Goal: Entertainment & Leisure: Browse casually

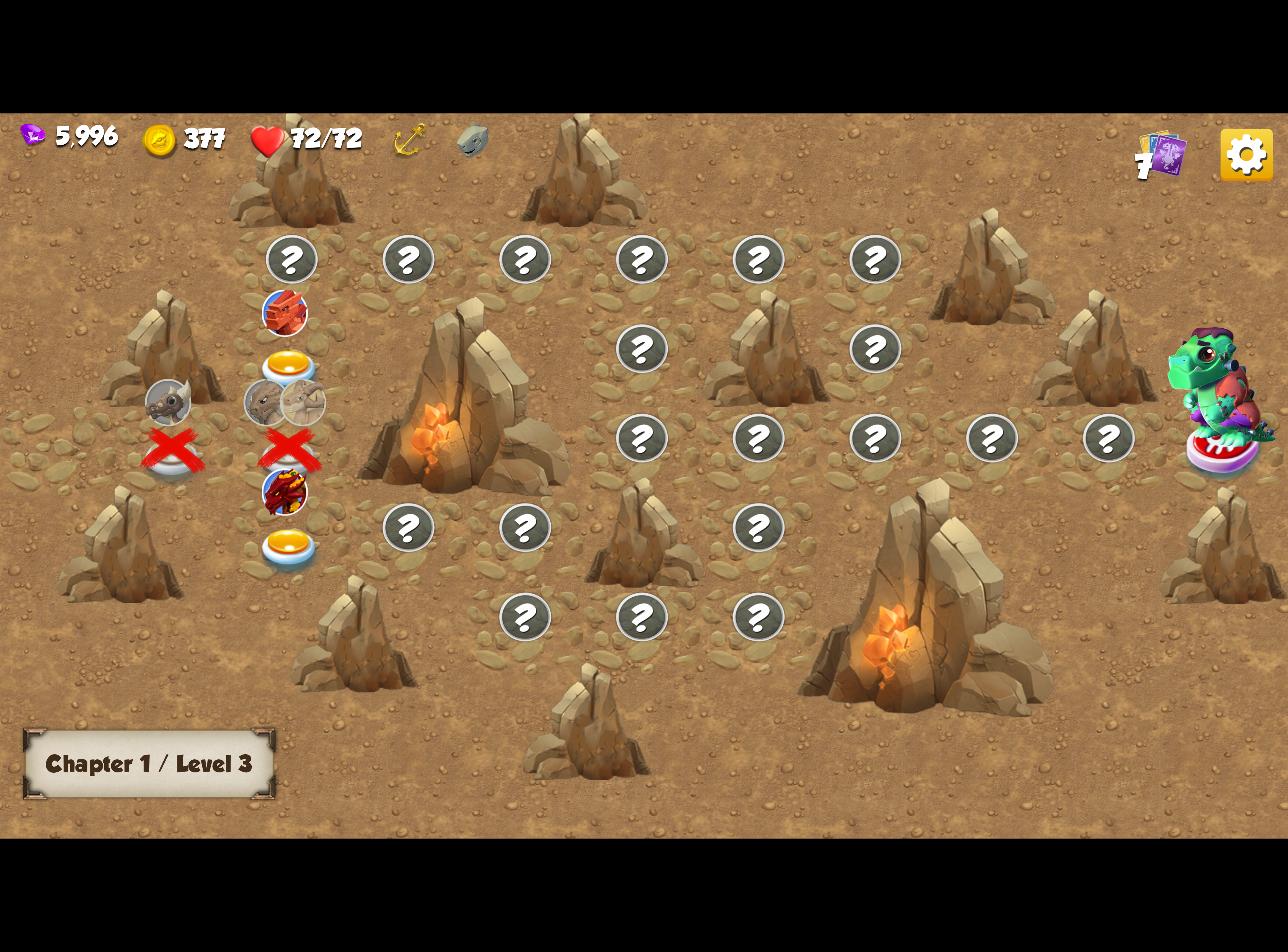
click at [300, 538] on img at bounding box center [290, 552] width 64 height 47
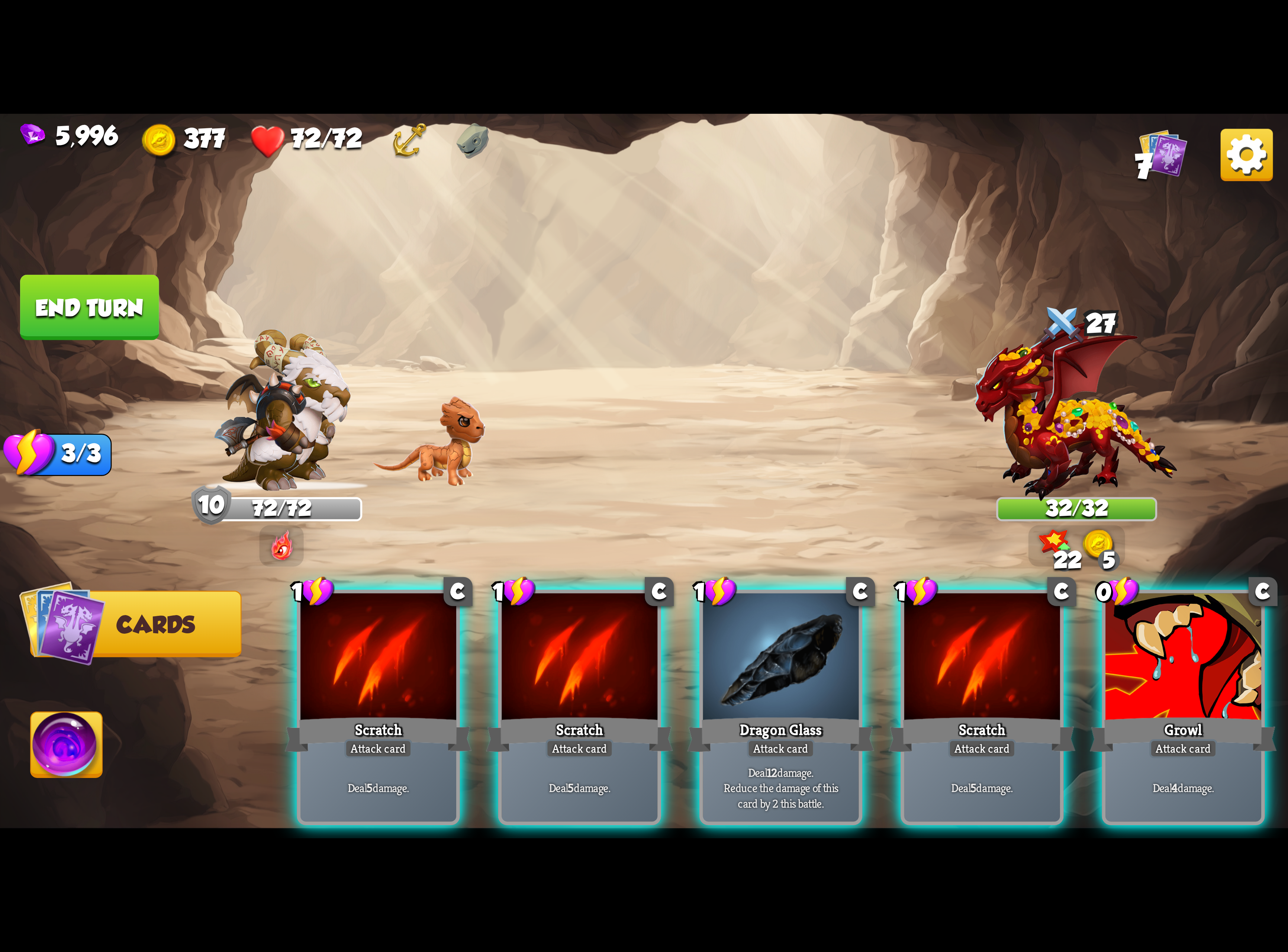
click at [699, 420] on img at bounding box center [644, 476] width 1288 height 724
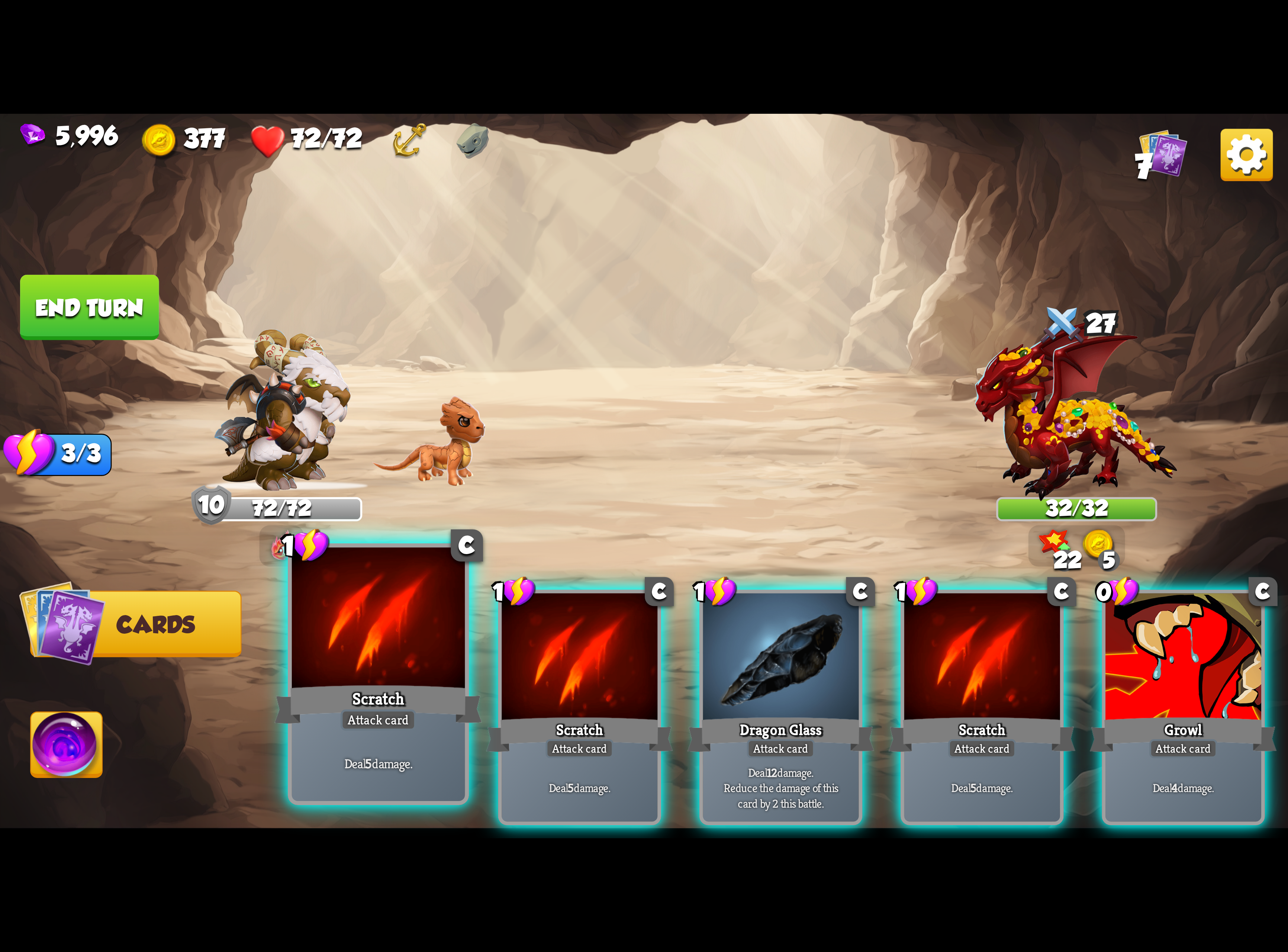
click at [397, 681] on div "Scratch" at bounding box center [378, 704] width 208 height 46
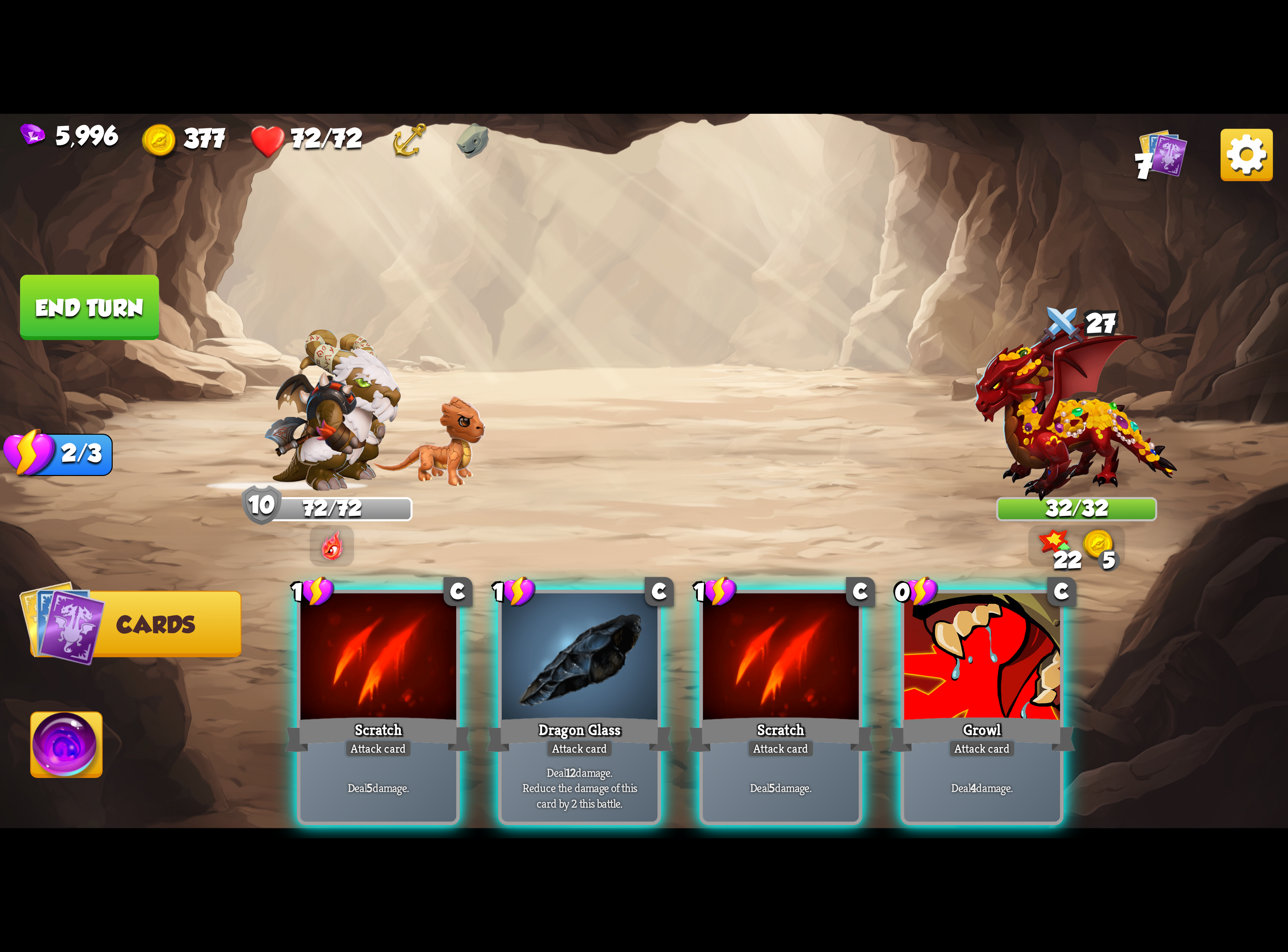
click at [397, 714] on div "Scratch" at bounding box center [378, 734] width 187 height 42
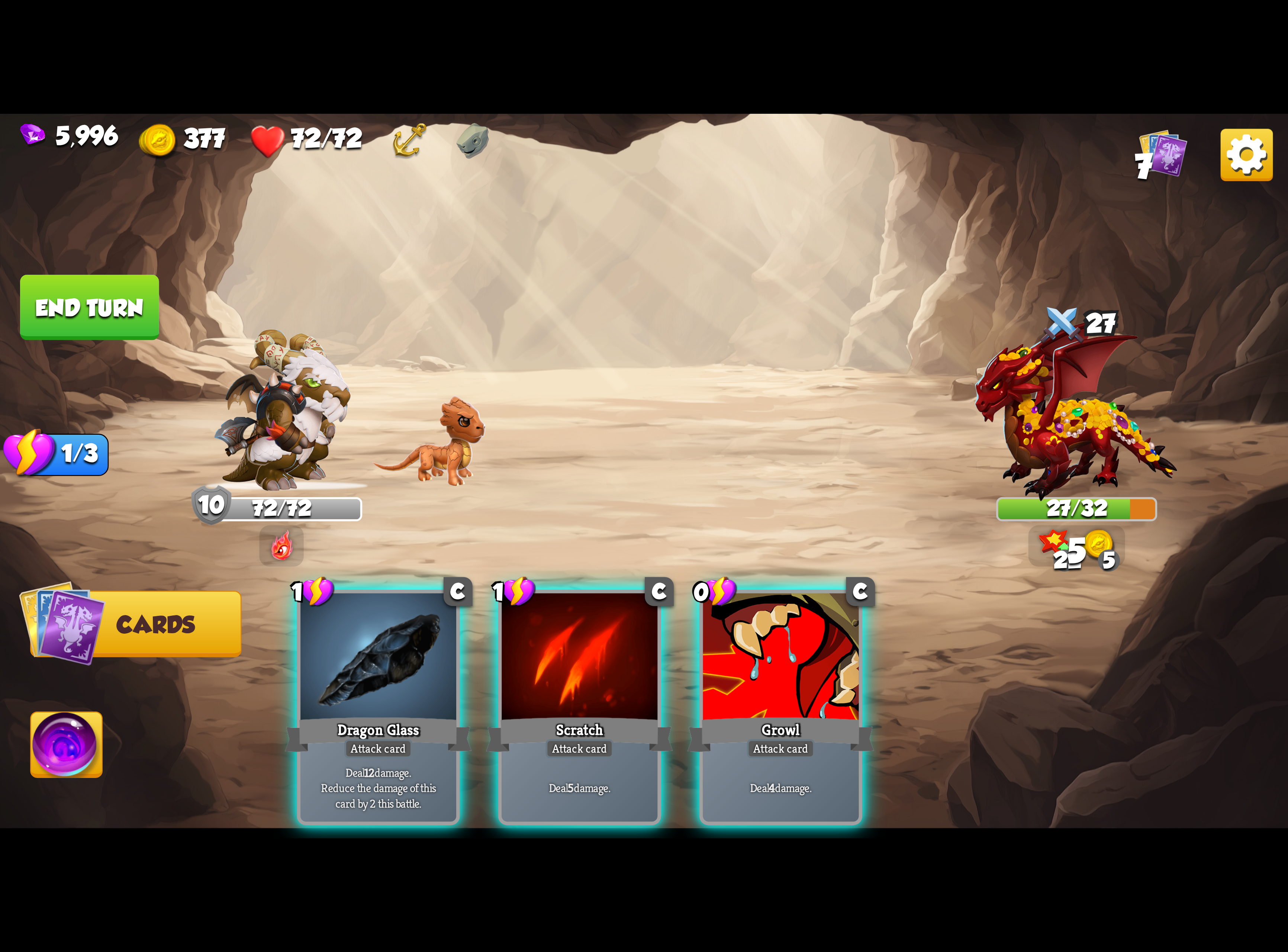
click at [397, 714] on div "Dragon Glass" at bounding box center [378, 734] width 187 height 42
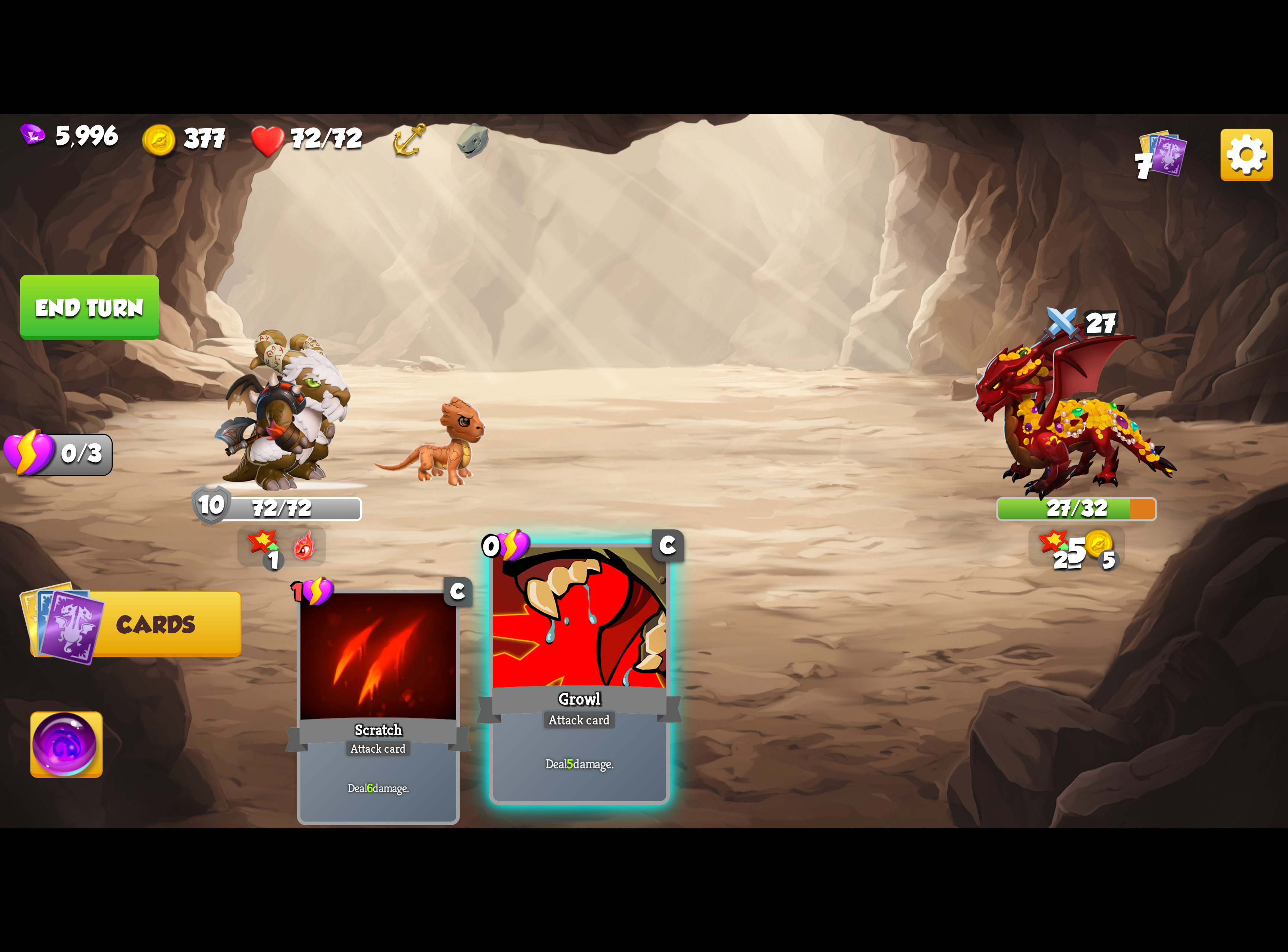
click at [548, 646] on div at bounding box center [580, 620] width 173 height 146
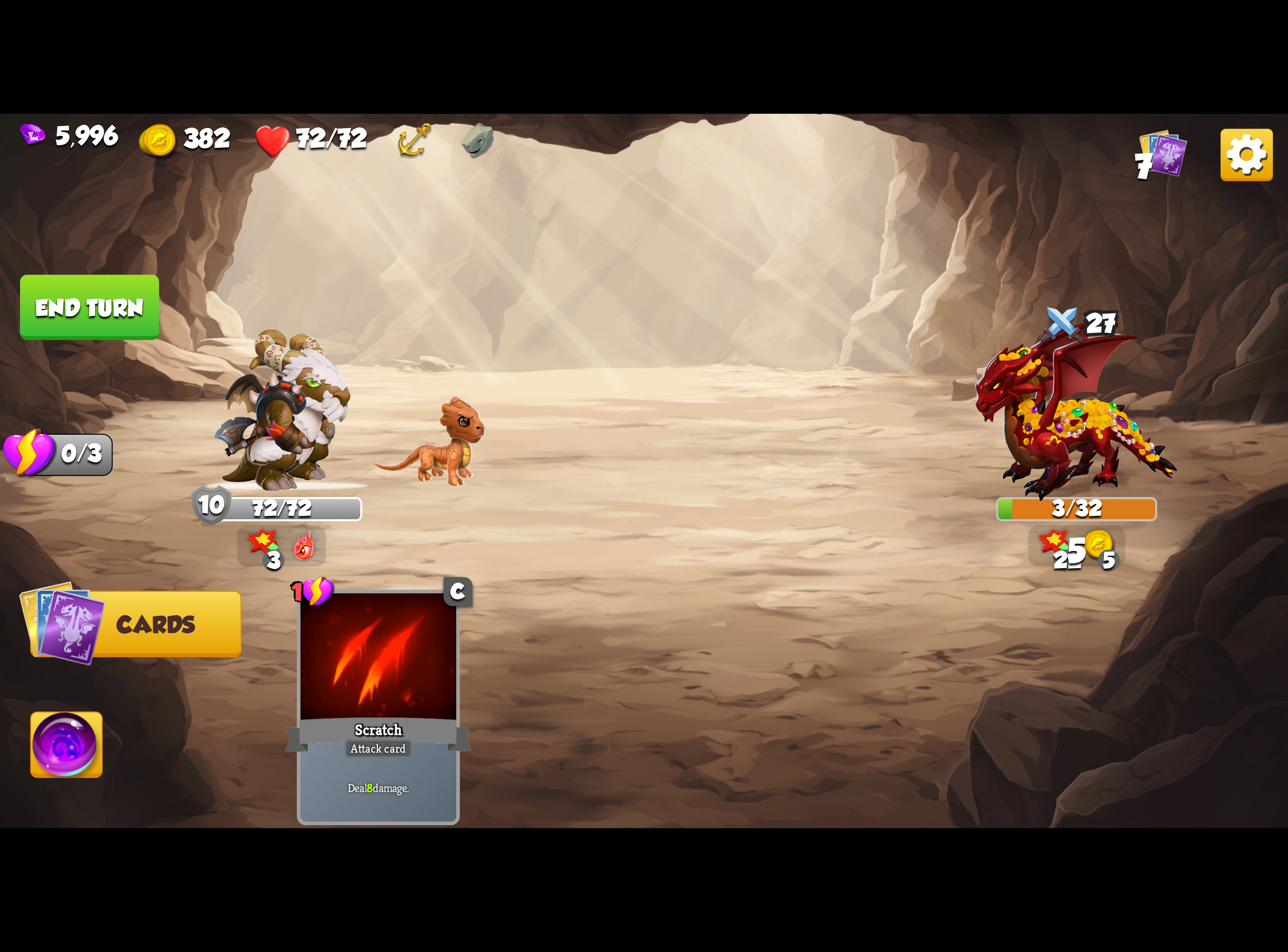
click at [90, 754] on img at bounding box center [66, 748] width 72 height 72
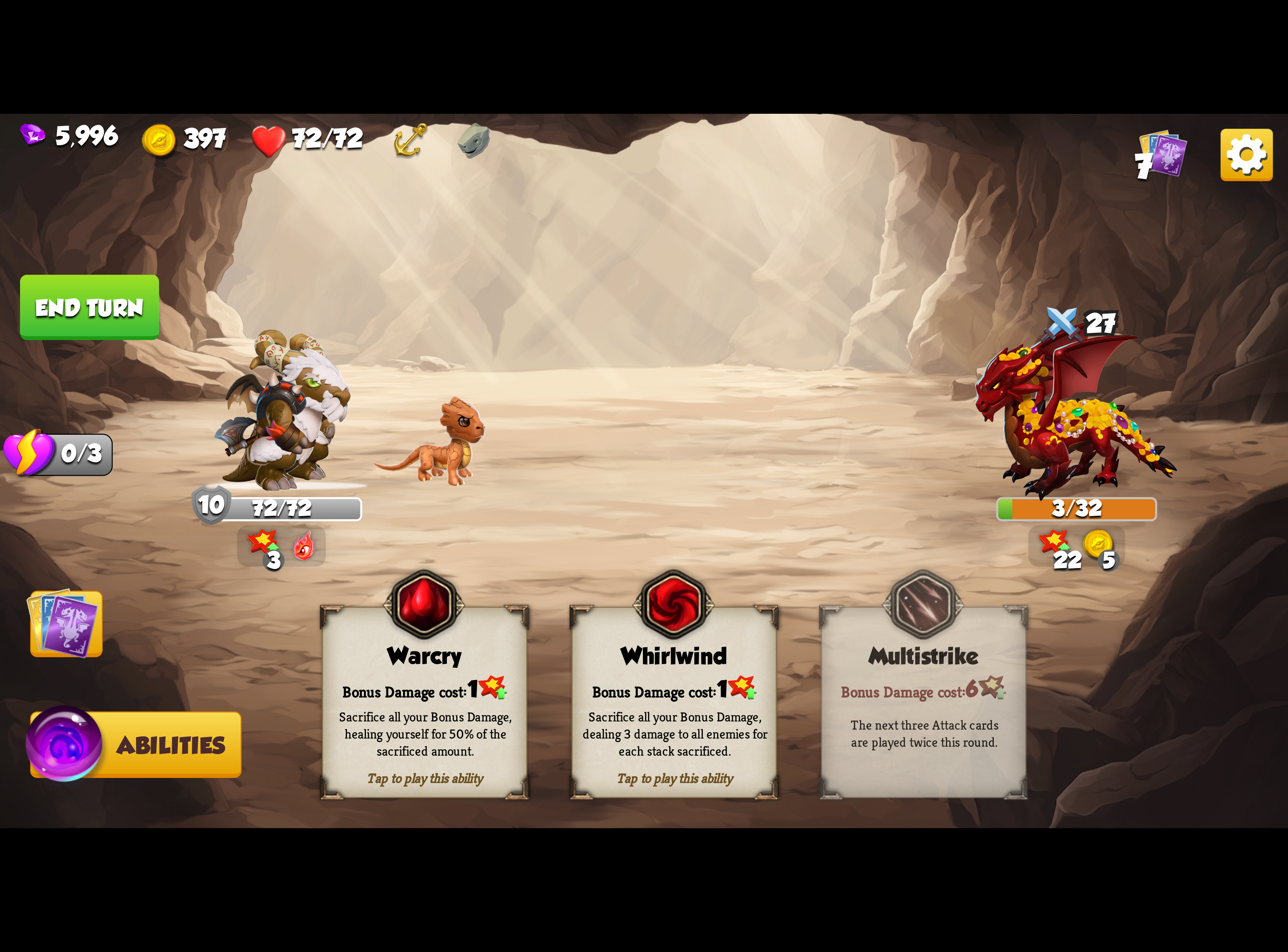
drag, startPoint x: 52, startPoint y: 626, endPoint x: 52, endPoint y: 630, distance: 4.0
click at [52, 630] on img at bounding box center [62, 622] width 72 height 72
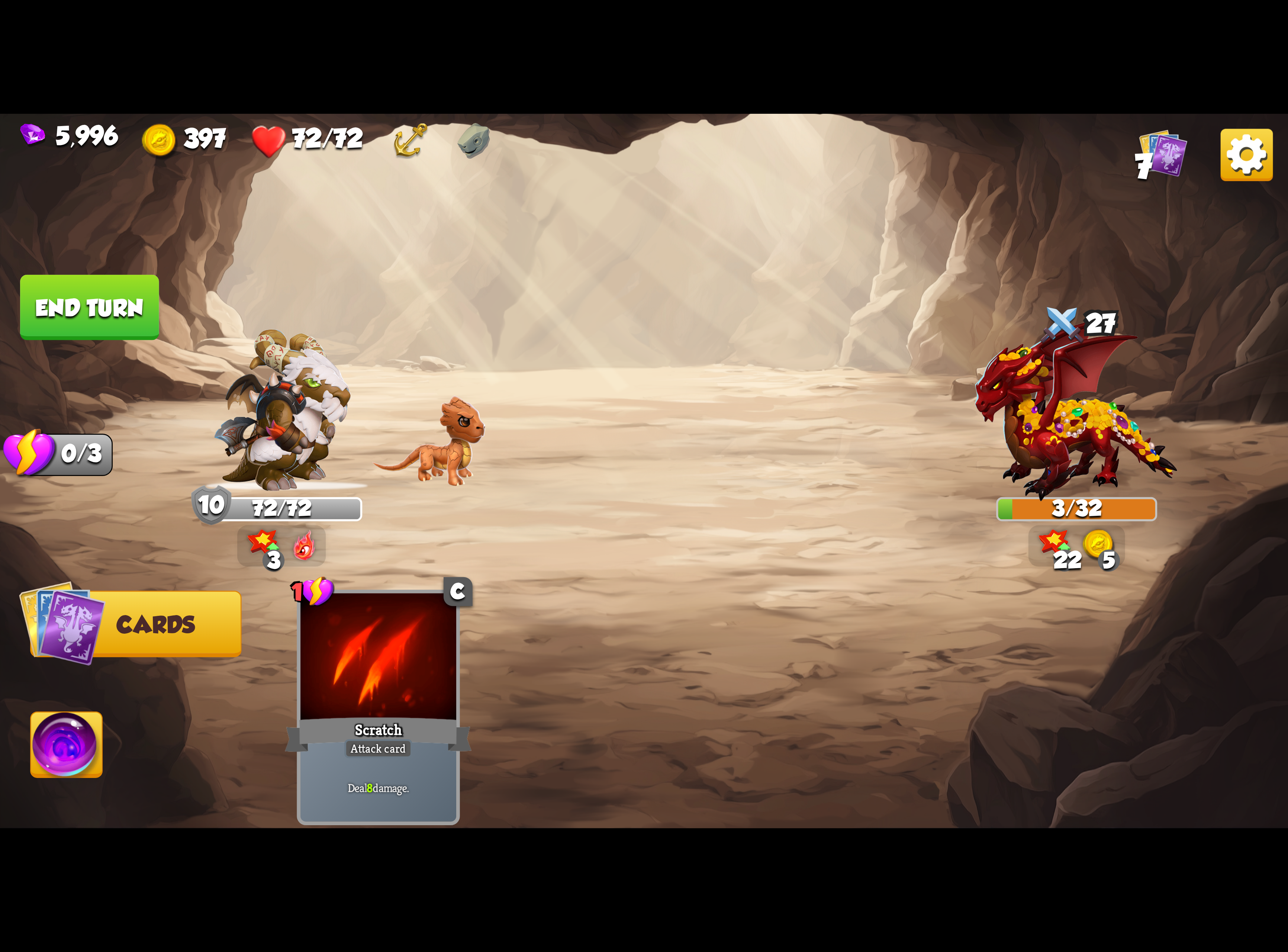
click at [78, 304] on button "End turn" at bounding box center [89, 308] width 138 height 66
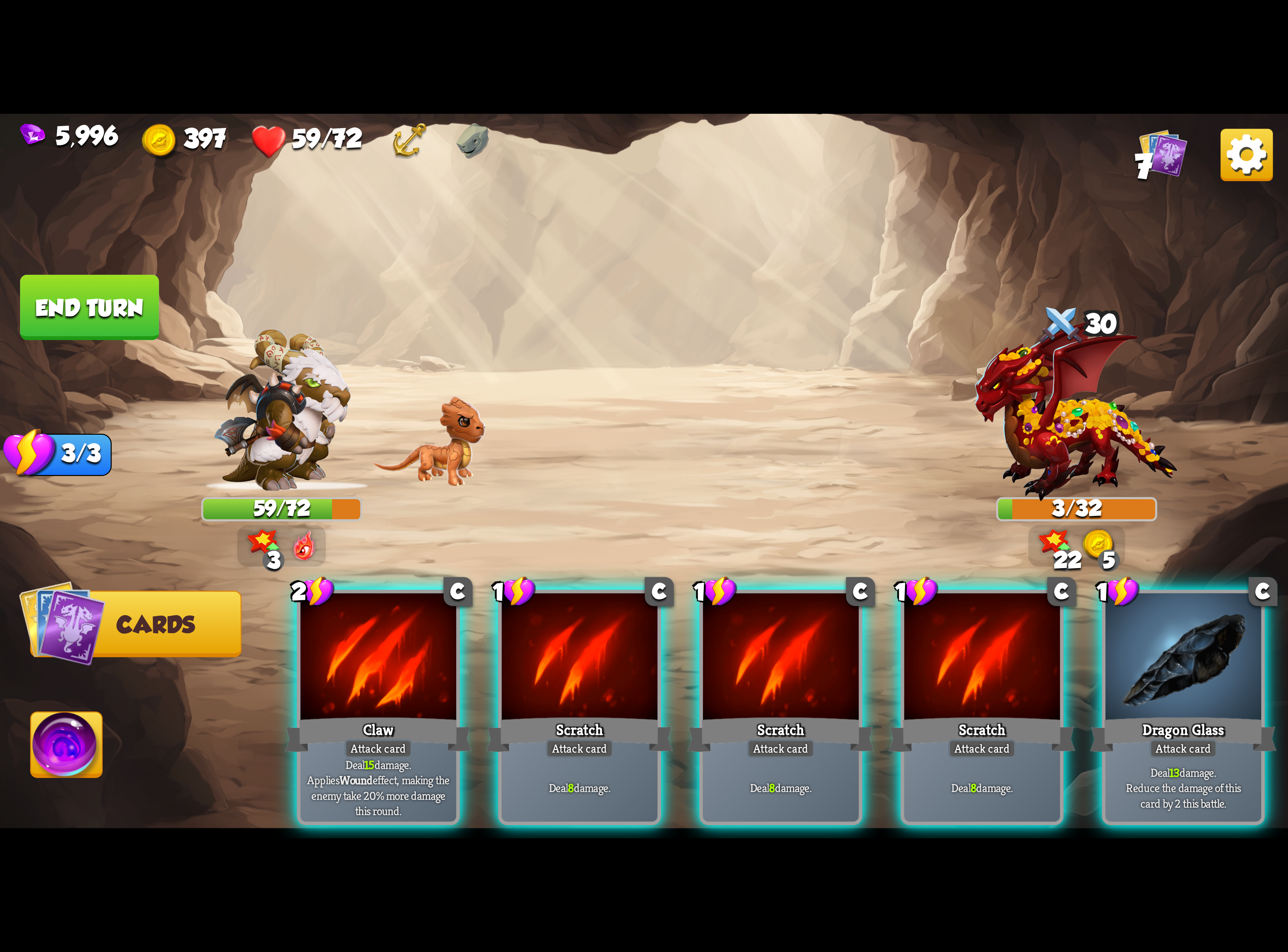
click at [1248, 164] on img at bounding box center [1246, 154] width 52 height 52
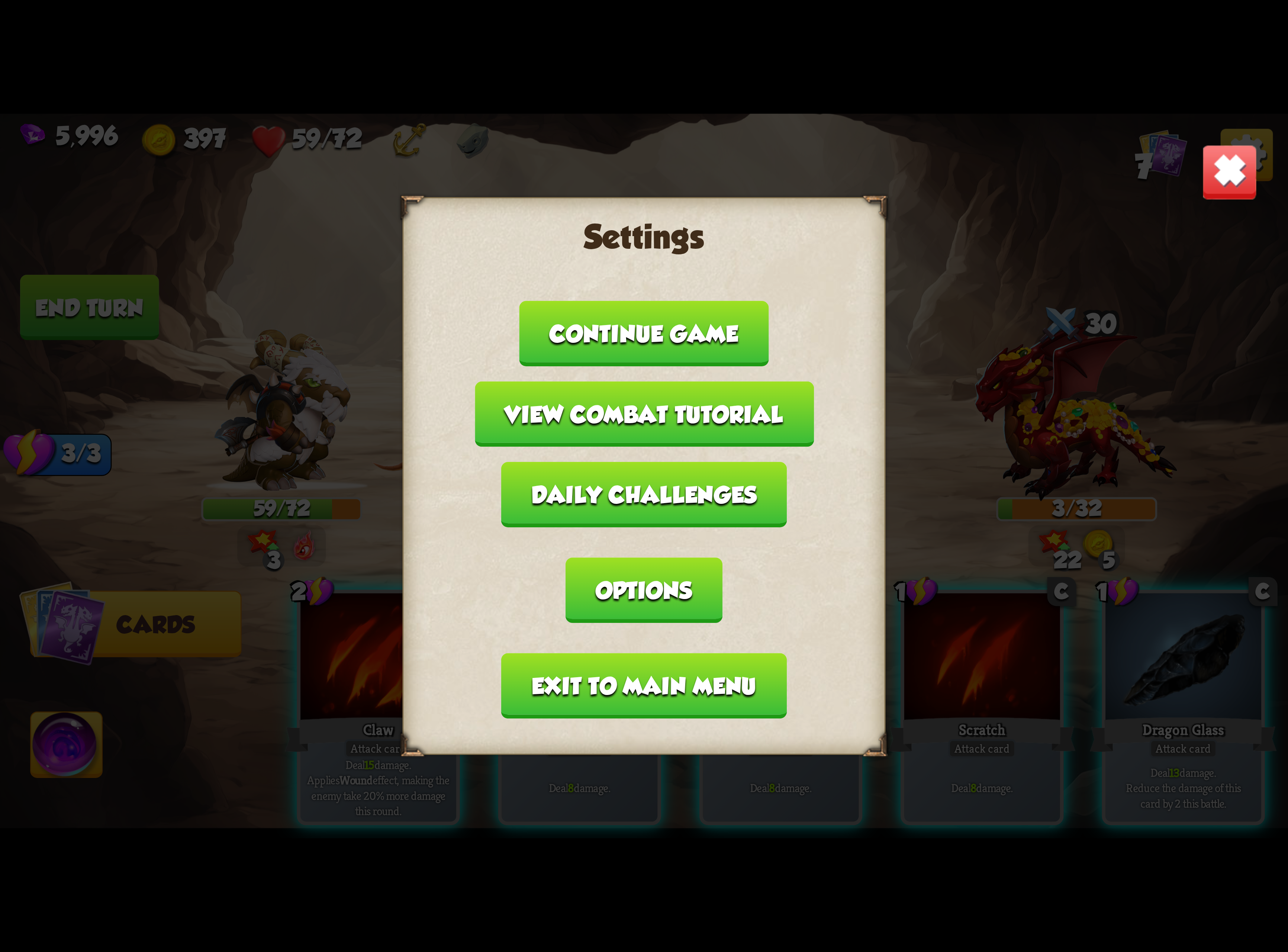
click at [580, 653] on button "Exit to main menu" at bounding box center [644, 686] width 285 height 66
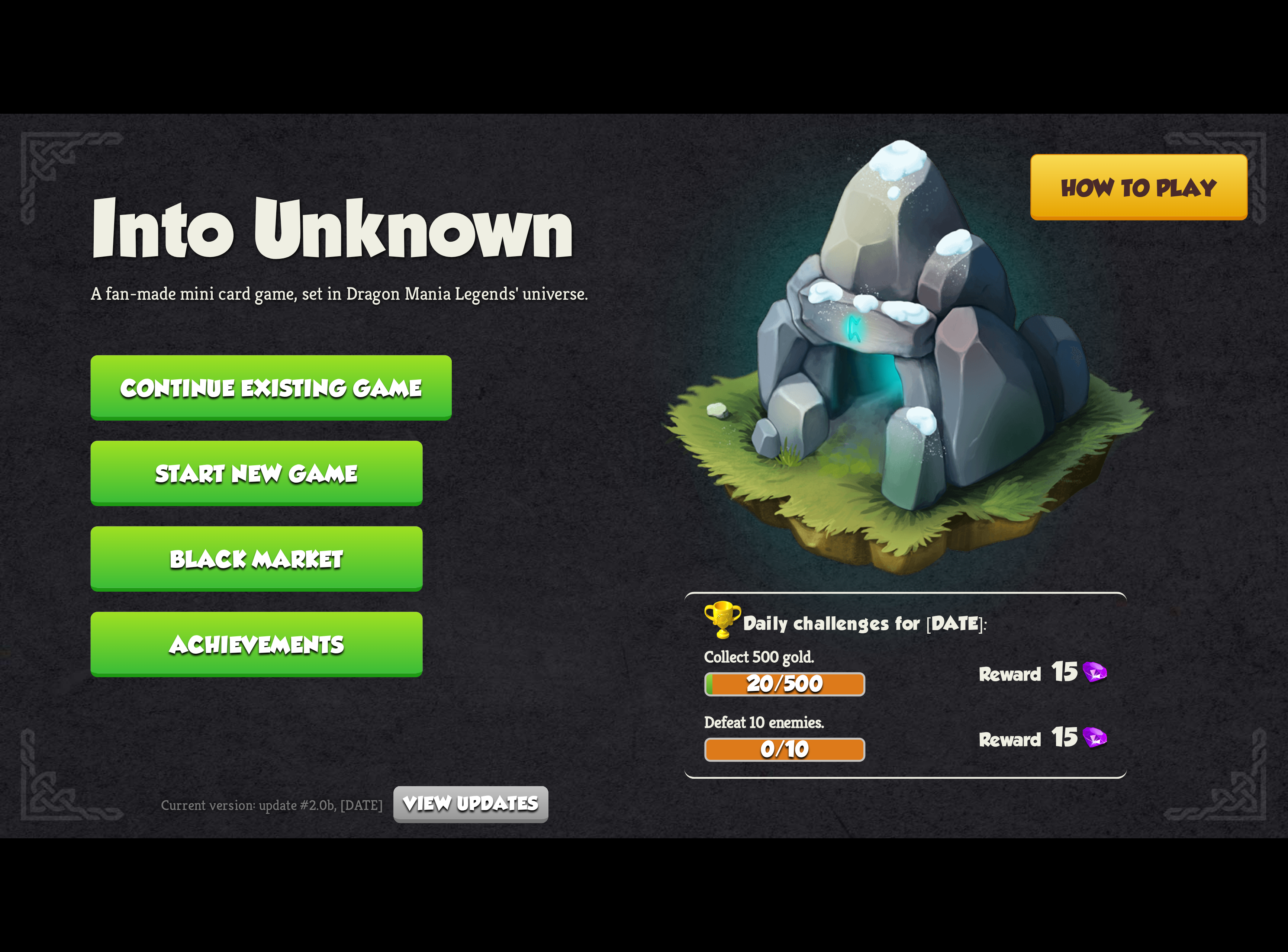
click at [376, 392] on button "Continue existing game" at bounding box center [271, 388] width 362 height 66
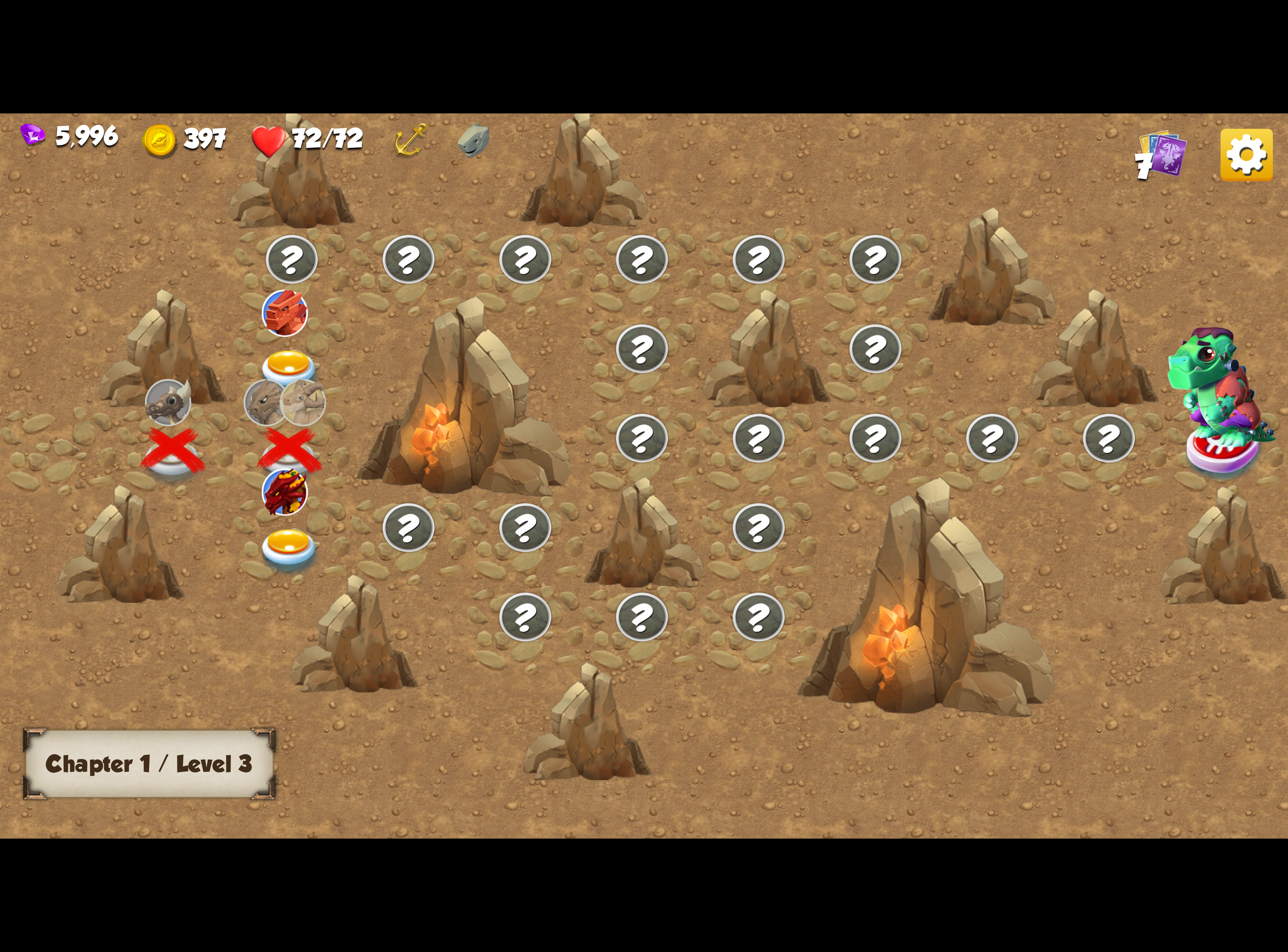
click at [288, 520] on div at bounding box center [292, 540] width 117 height 89
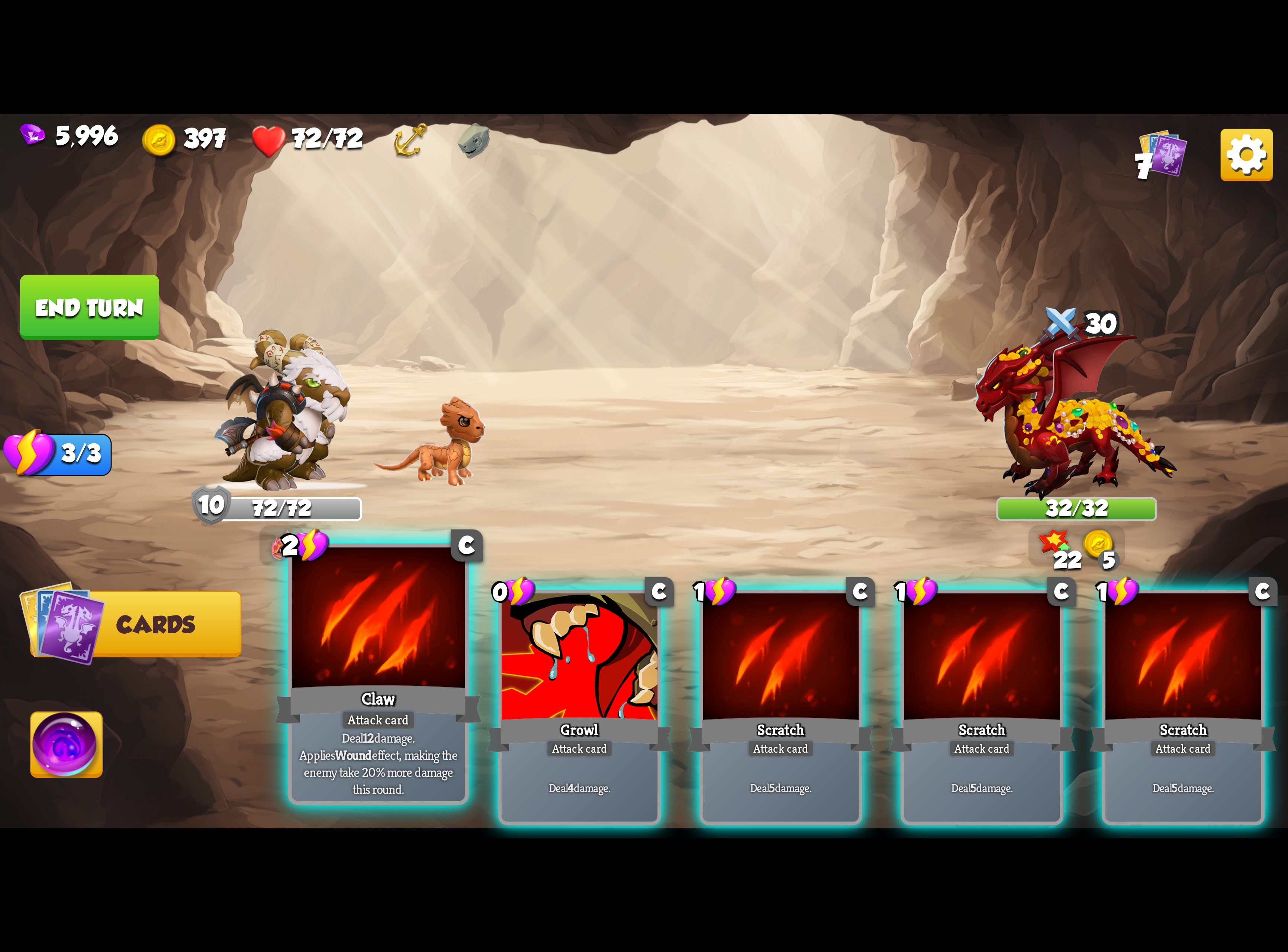
click at [363, 642] on div at bounding box center [378, 620] width 173 height 146
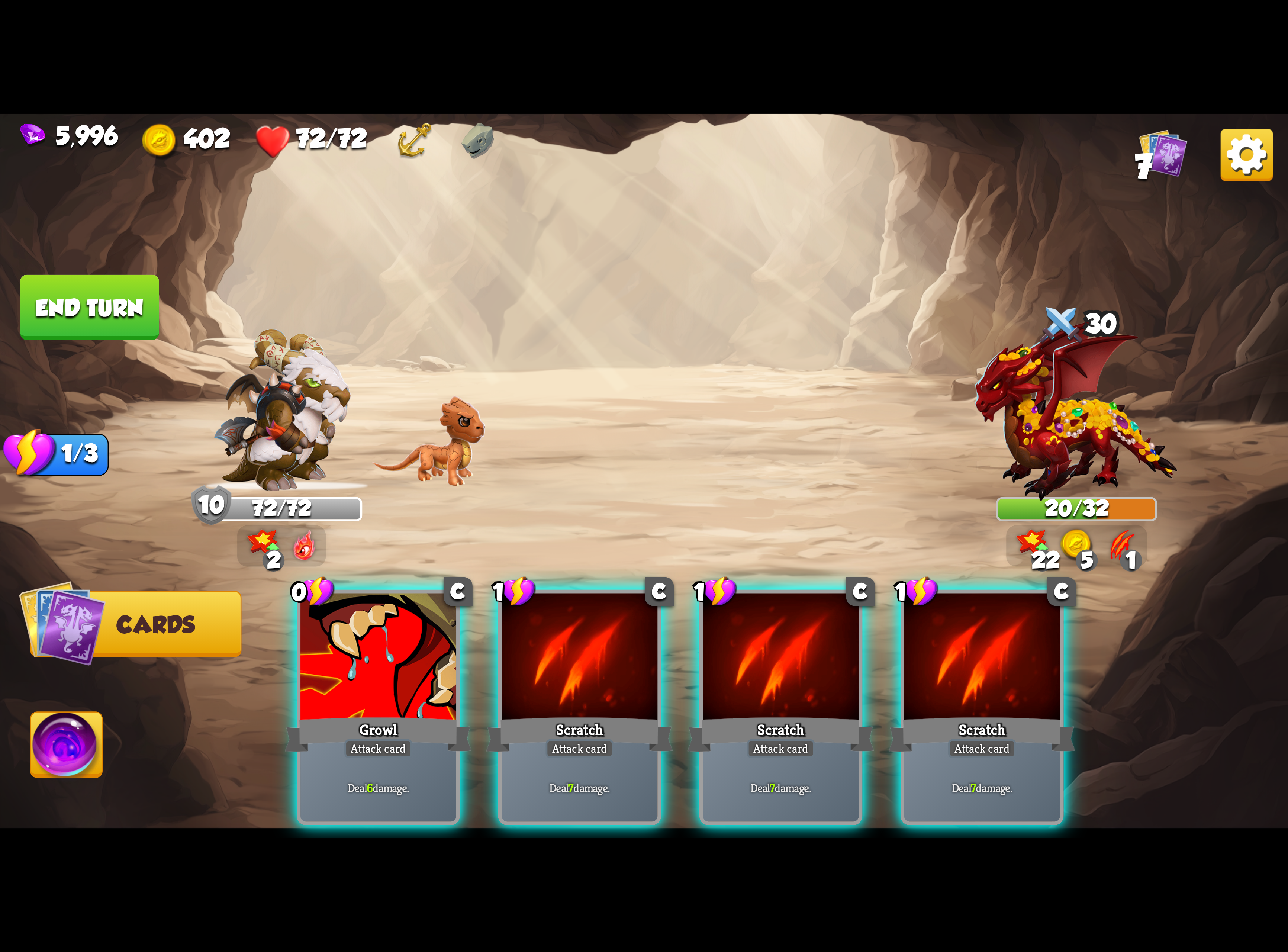
click at [363, 642] on div at bounding box center [378, 659] width 156 height 132
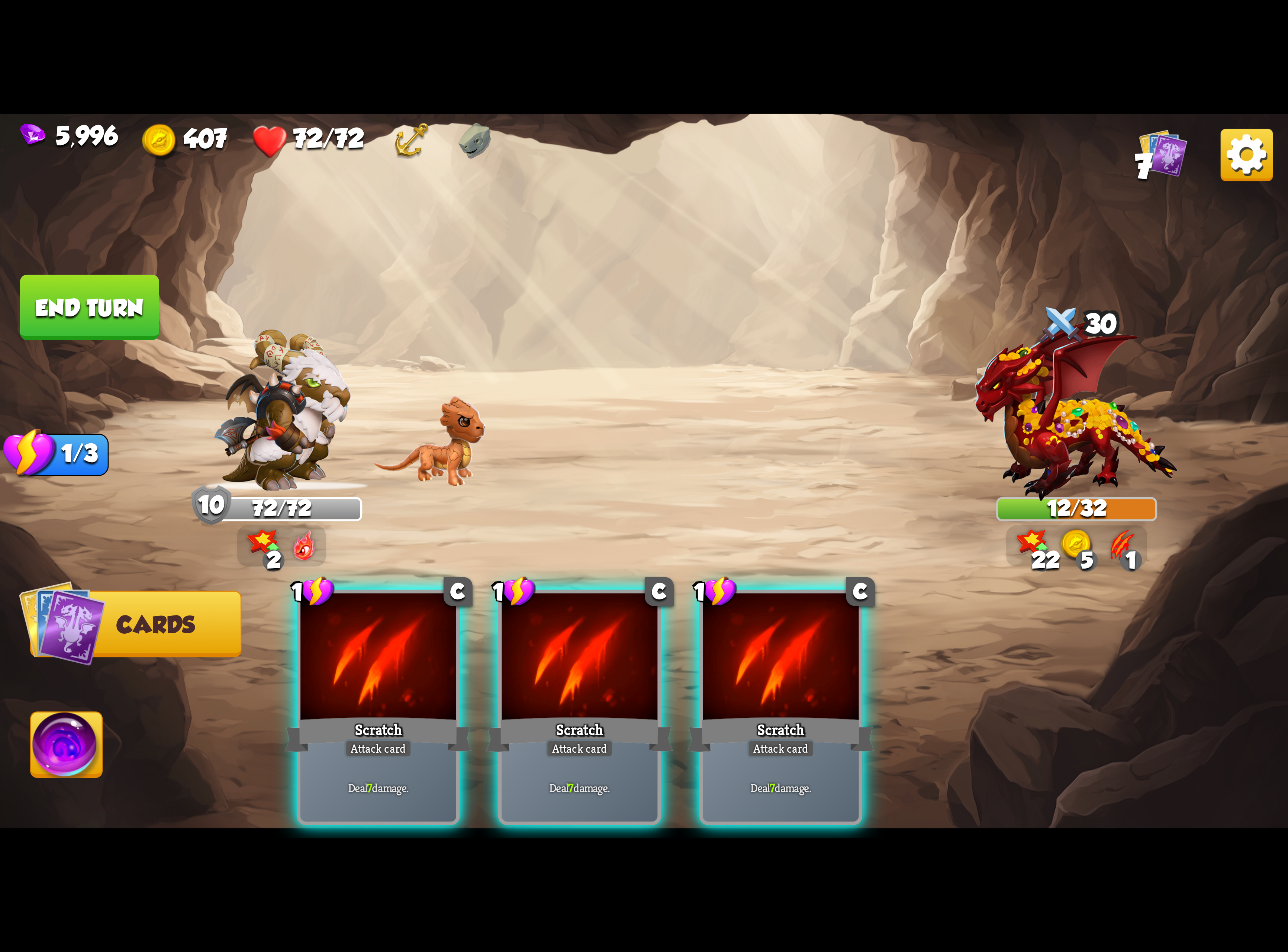
click at [363, 642] on div at bounding box center [378, 659] width 156 height 132
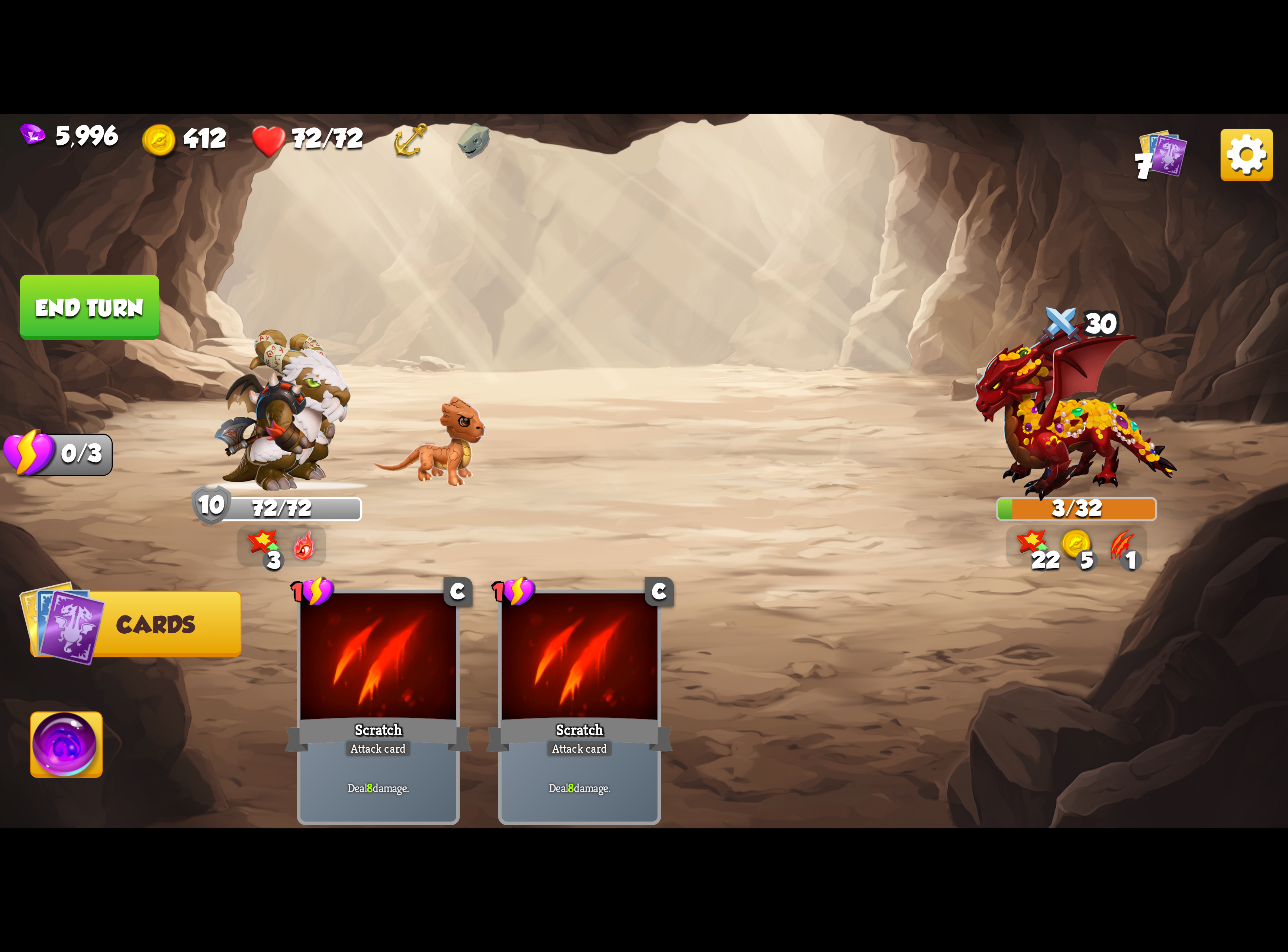
click at [72, 736] on img at bounding box center [66, 748] width 72 height 72
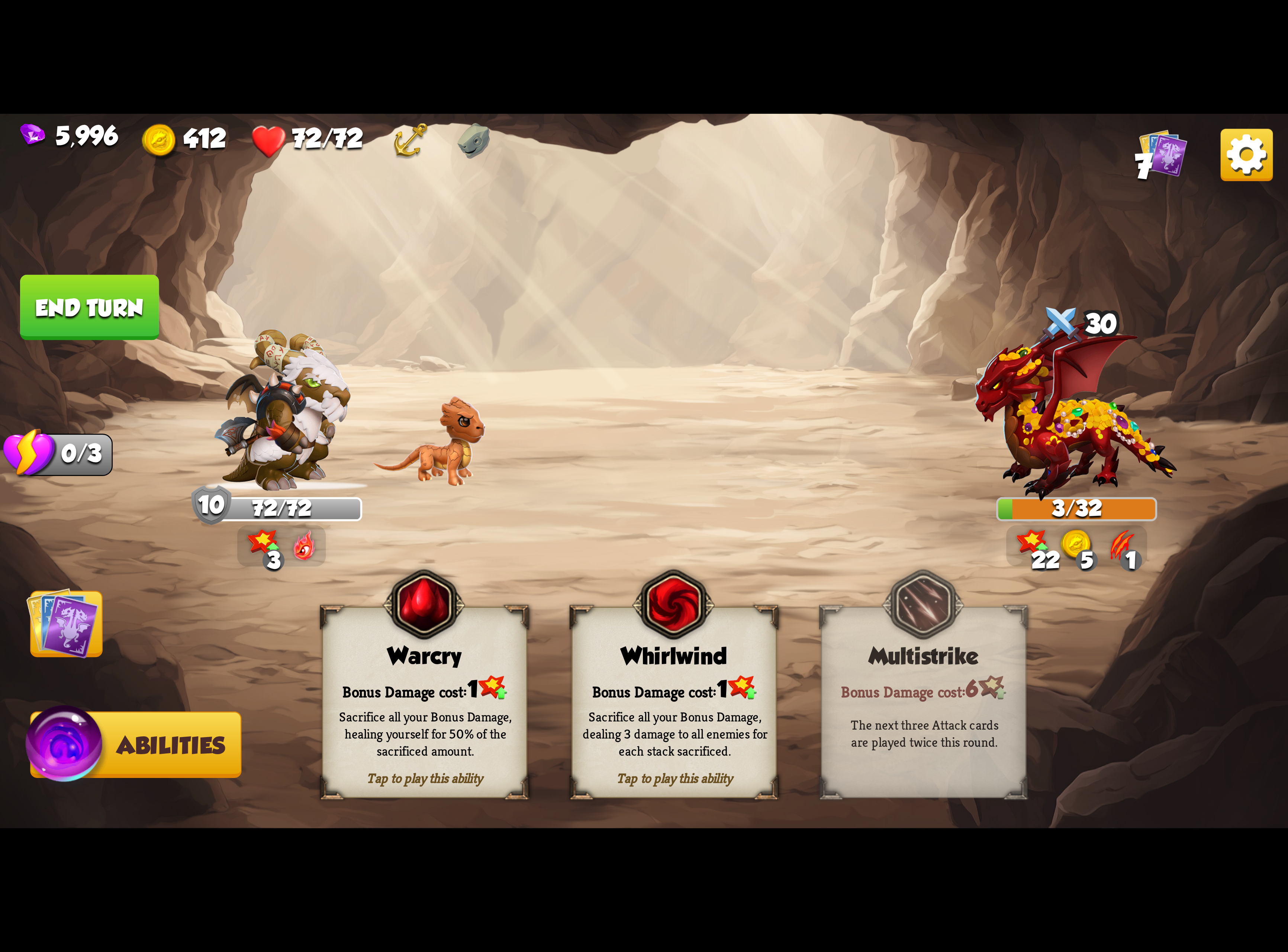
click at [110, 308] on button "End turn" at bounding box center [89, 308] width 138 height 66
click at [98, 634] on img at bounding box center [62, 622] width 72 height 72
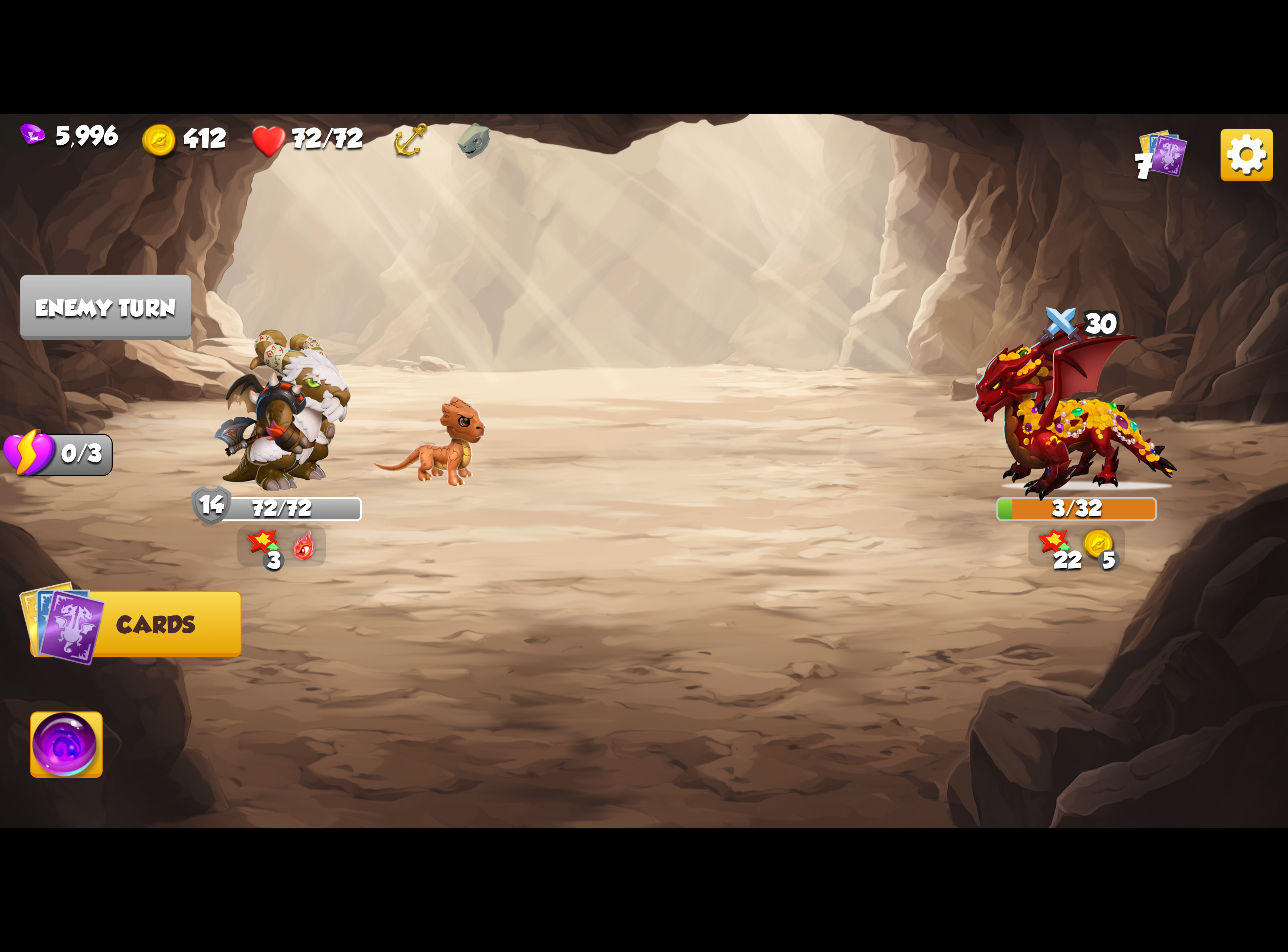
click at [1244, 142] on img at bounding box center [1246, 154] width 52 height 52
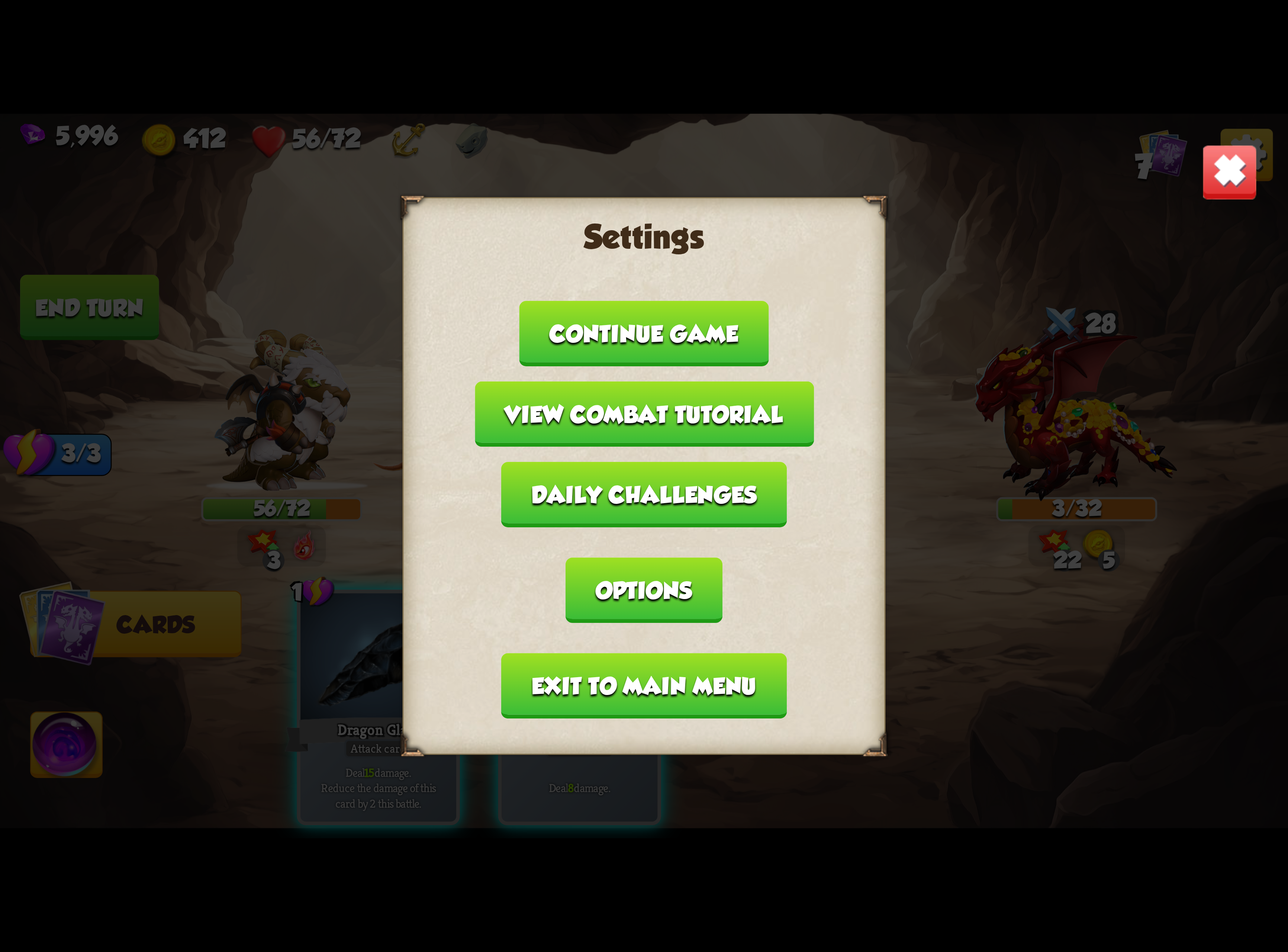
click at [583, 653] on button "Exit to main menu" at bounding box center [644, 686] width 285 height 66
